Goal: Complete application form: Complete application form

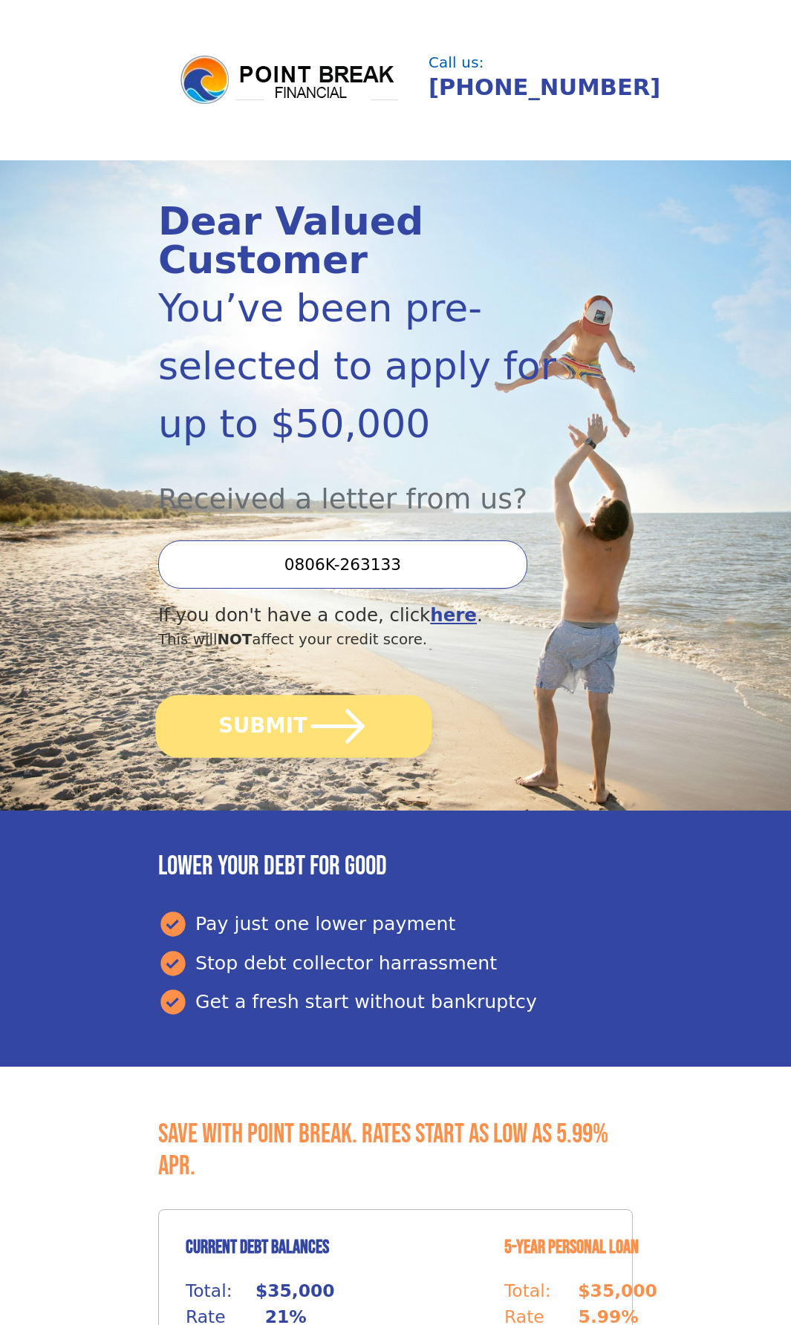
click at [300, 723] on button "SUBMIT" at bounding box center [293, 726] width 276 height 63
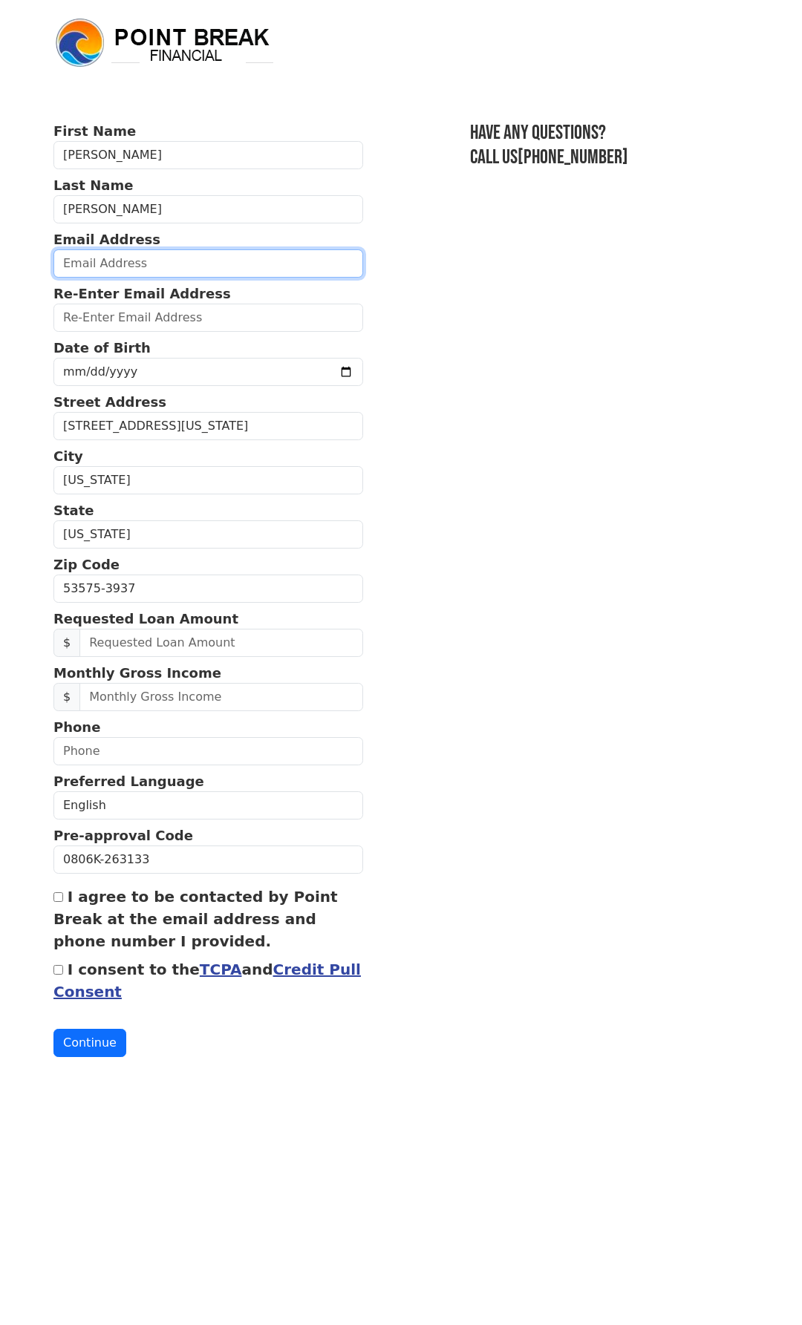
click at [211, 264] on input "email" at bounding box center [208, 263] width 310 height 28
type input "nrhutchersondivp@gmail.com"
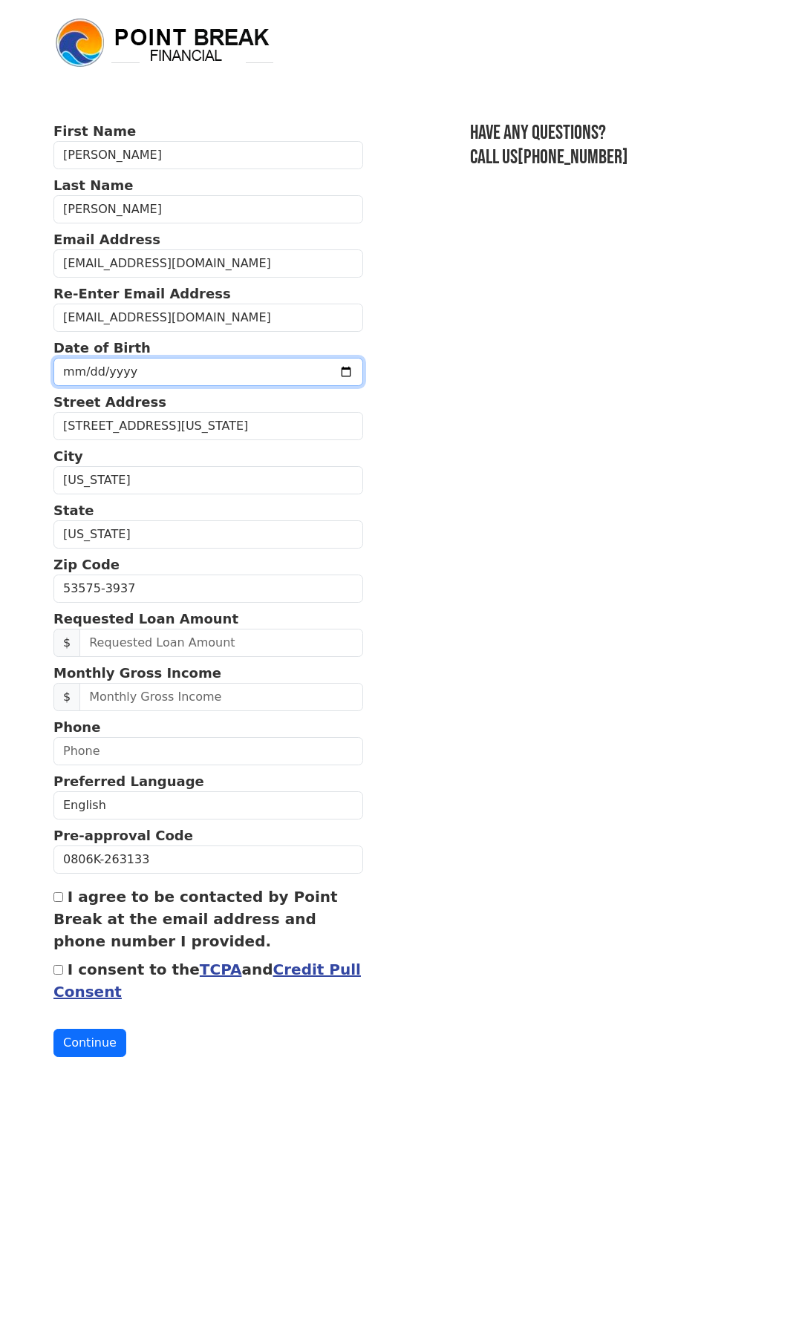
click at [140, 365] on input "date" at bounding box center [208, 372] width 310 height 28
type input "1998-12-03"
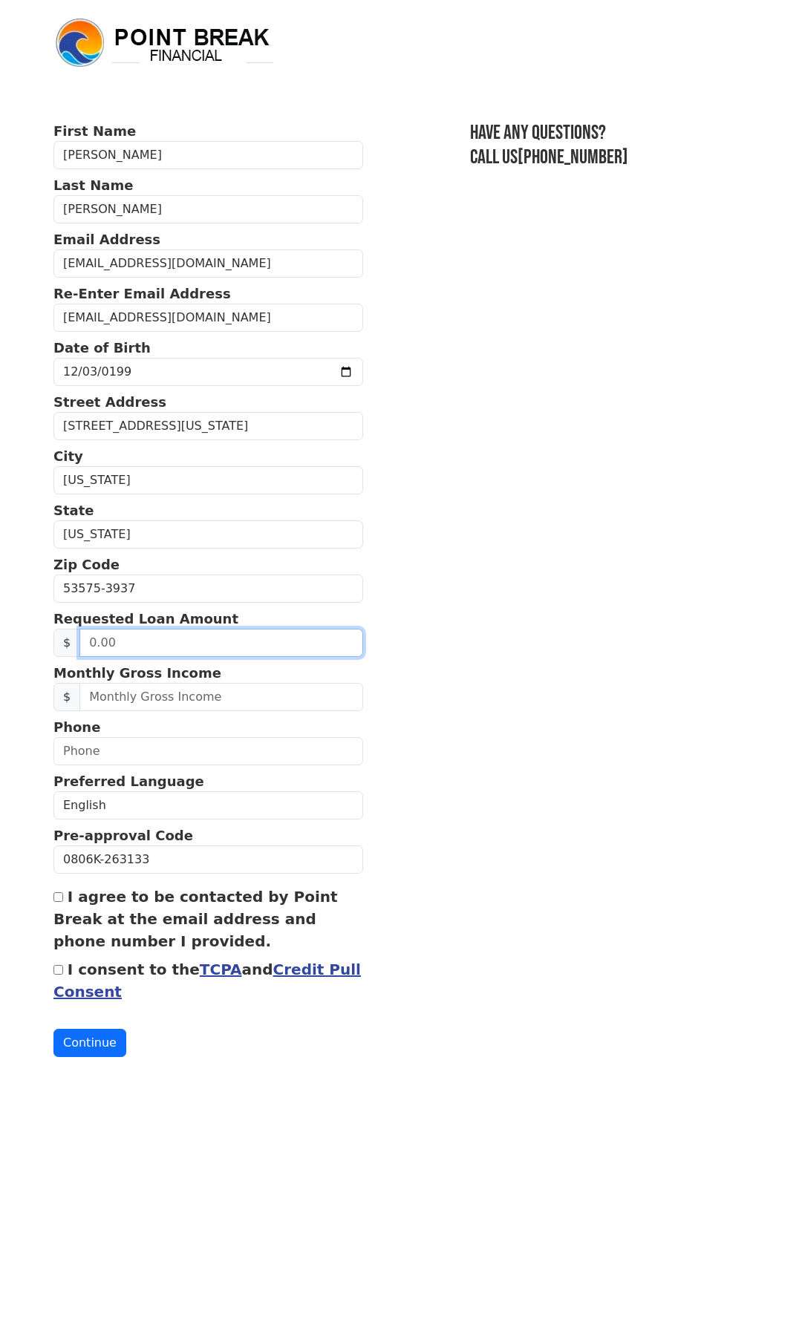
click at [181, 644] on input "text" at bounding box center [221, 643] width 284 height 28
type input "10,000.00"
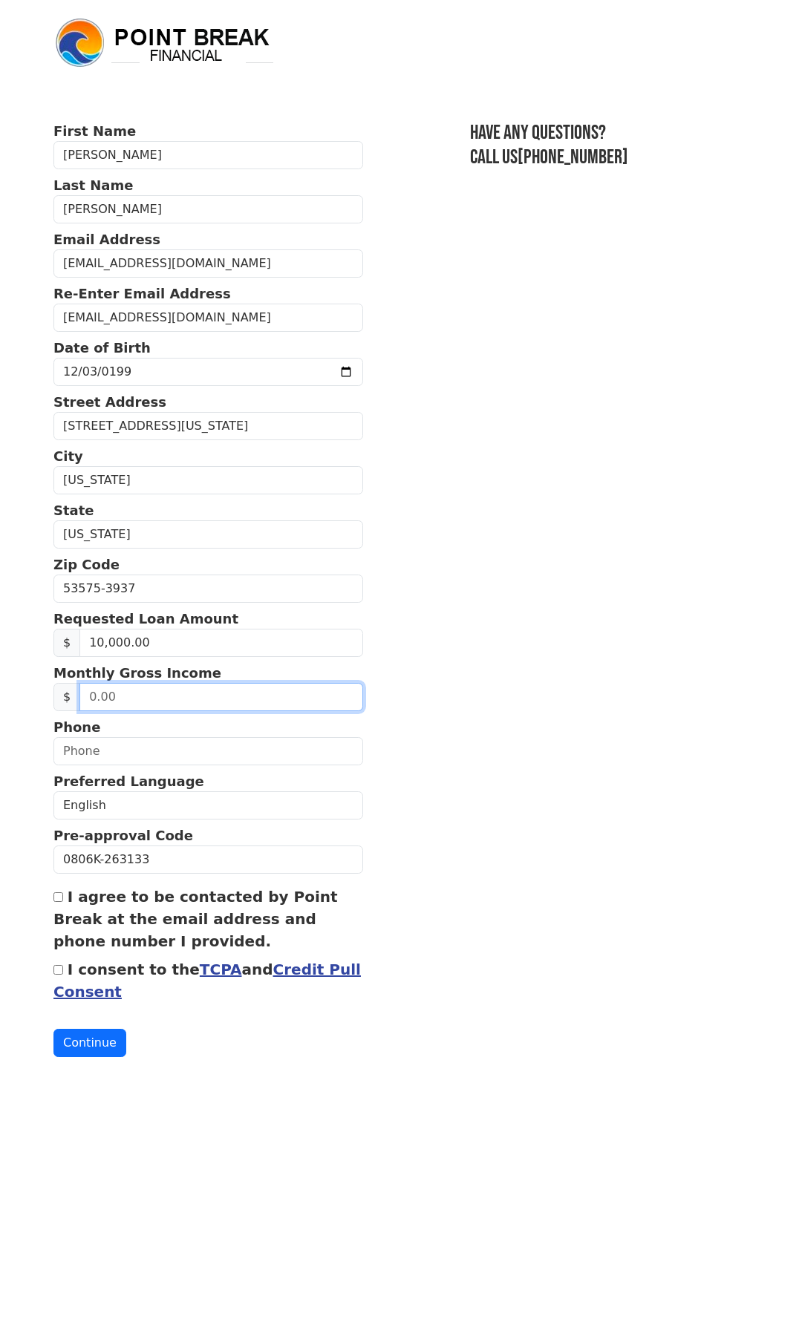
click at [212, 699] on input "text" at bounding box center [221, 697] width 284 height 28
type input "4,400.00"
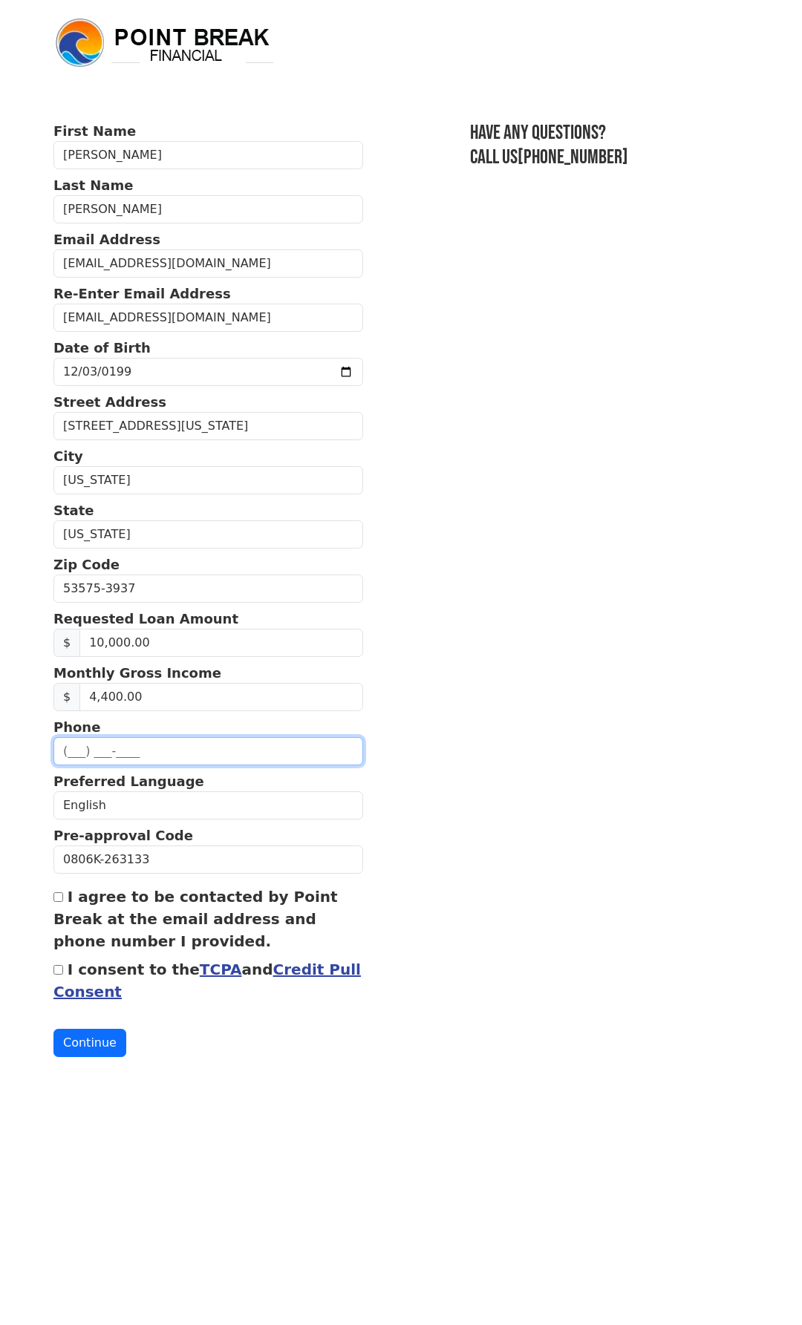
click at [159, 750] on input "text" at bounding box center [208, 751] width 310 height 28
type input "(608) 335-6619"
click at [192, 682] on p "Monthly Gross Income" at bounding box center [208, 673] width 310 height 20
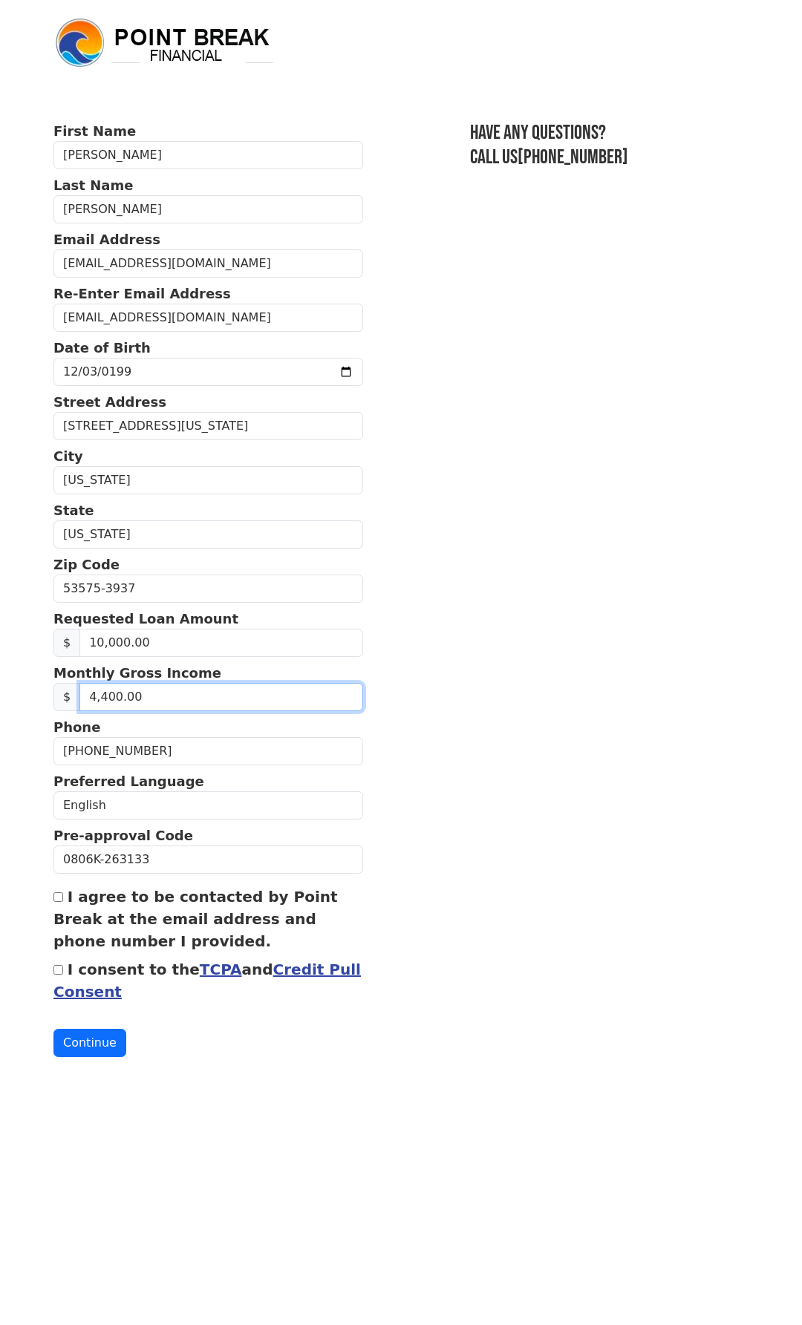
click at [193, 696] on input "4,400.00" at bounding box center [221, 697] width 284 height 28
type input "6,300.00"
click at [55, 898] on input "I agree to be contacted by Point Break at the email address and phone number I …" at bounding box center [58, 897] width 10 height 10
checkbox input "true"
click at [56, 971] on input "I consent to the TCPA and Credit Pull Consent" at bounding box center [58, 970] width 10 height 10
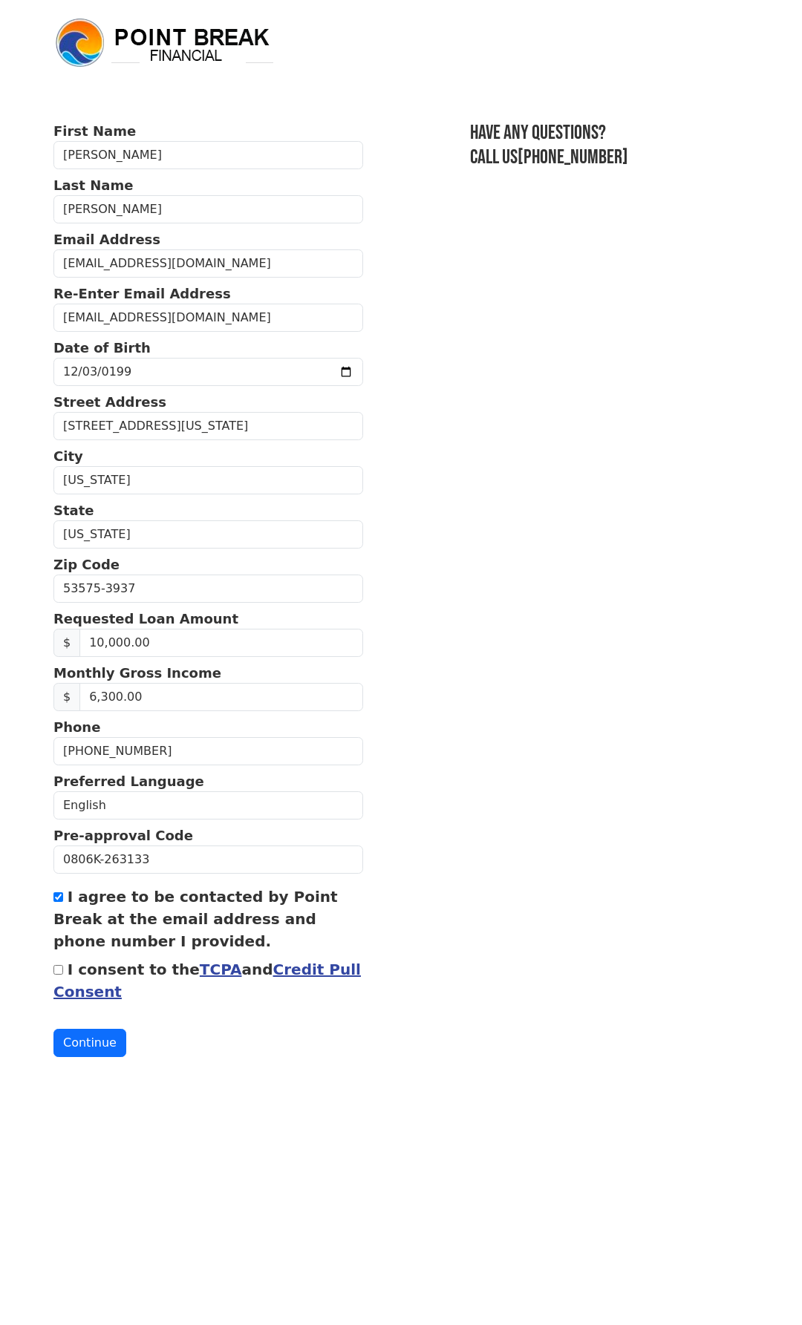
checkbox input "true"
click at [96, 997] on link "Credit Pull Consent" at bounding box center [206, 981] width 307 height 40
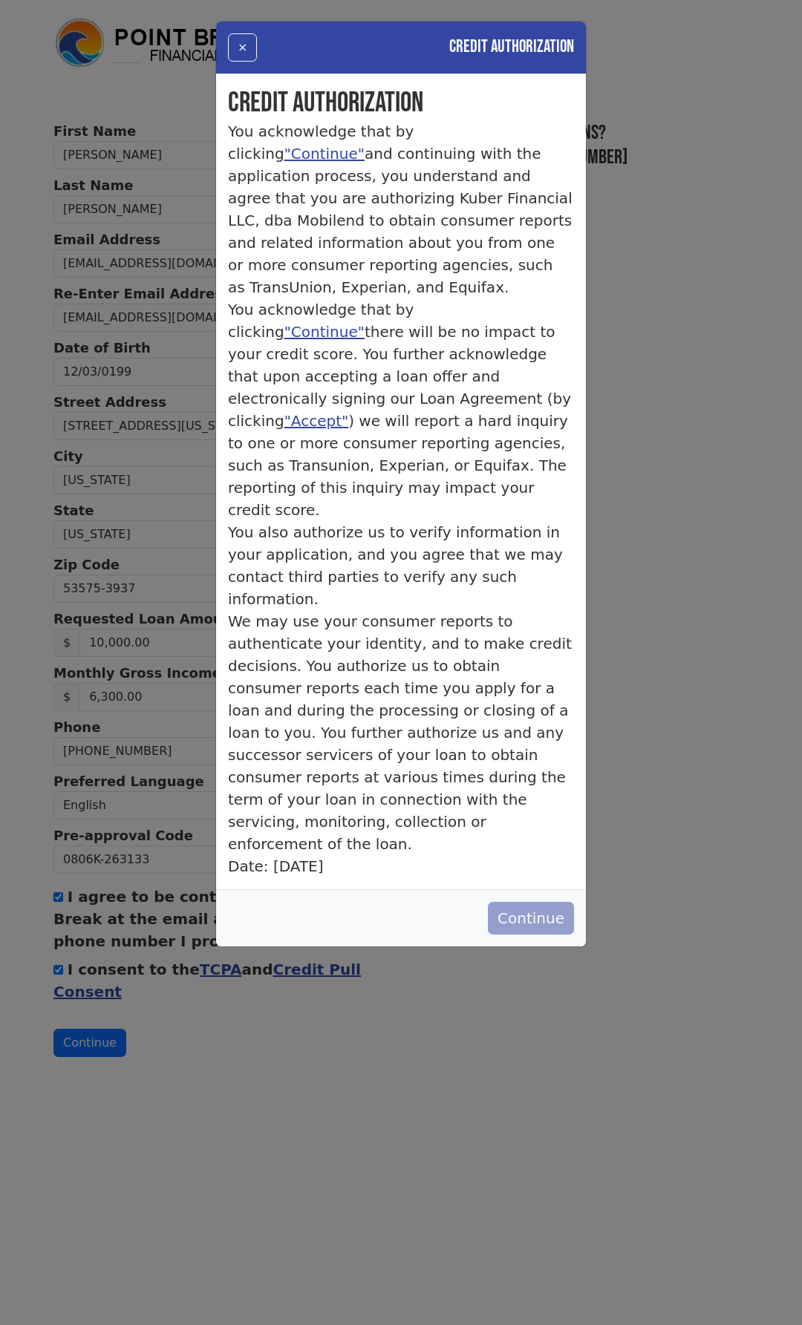
click at [519, 902] on button "Continue" at bounding box center [531, 918] width 86 height 33
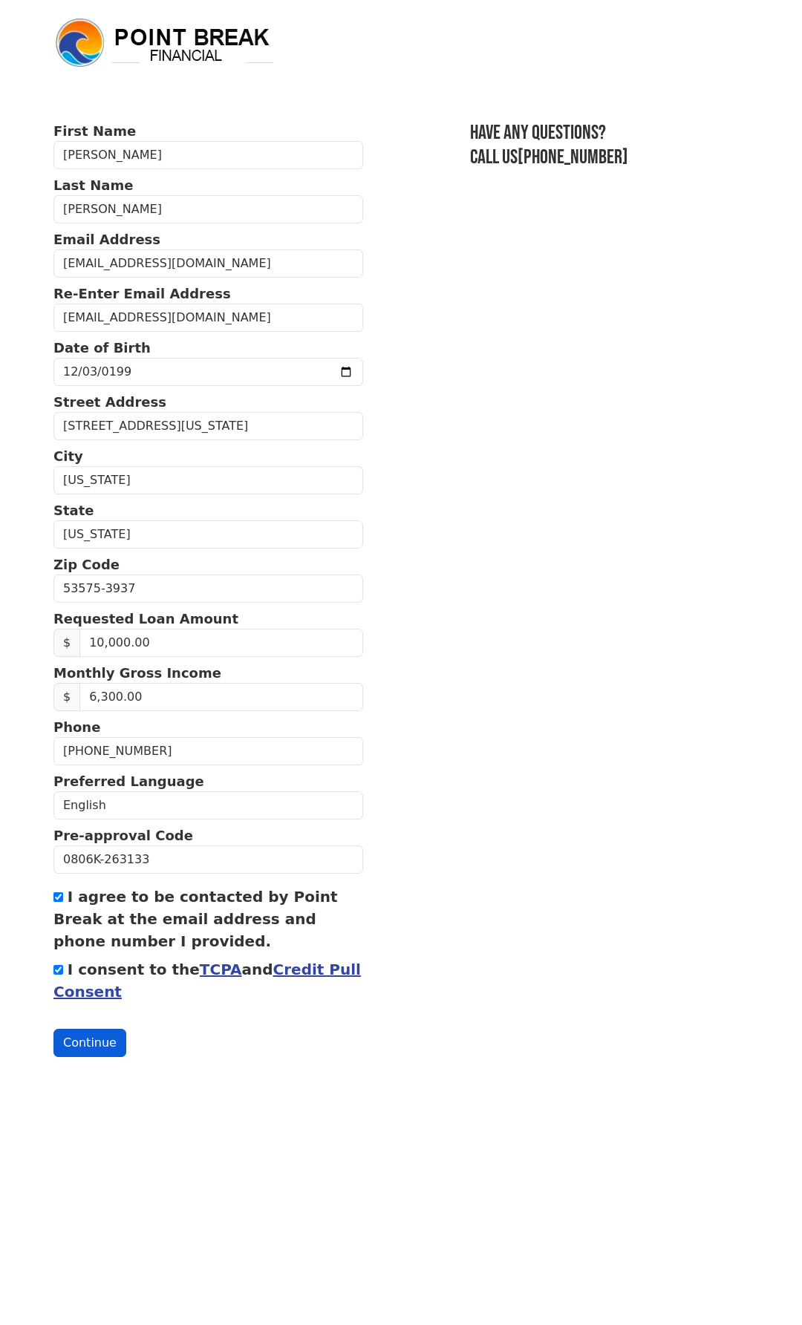
click at [102, 1030] on button "Continue" at bounding box center [89, 1043] width 73 height 28
